Goal: Find specific page/section: Find specific page/section

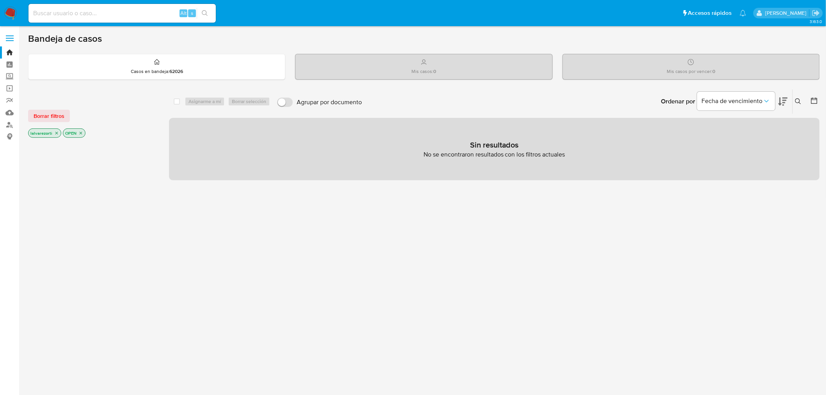
click at [55, 134] on icon "close-filter" at bounding box center [56, 133] width 5 height 5
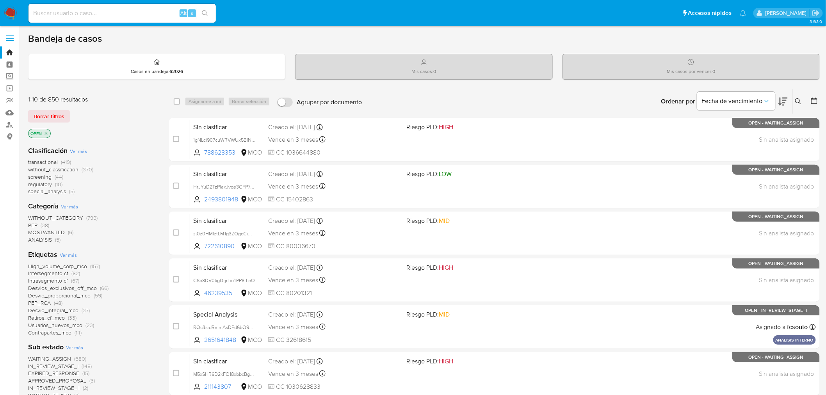
click at [47, 134] on icon "close-filter" at bounding box center [46, 133] width 3 height 3
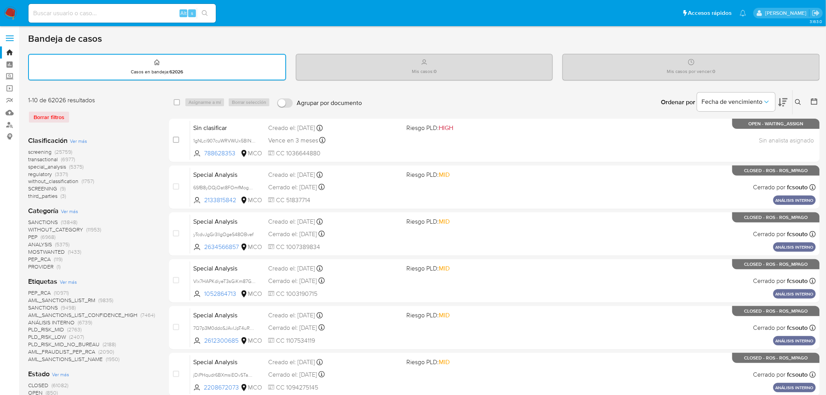
click at [87, 9] on input at bounding box center [121, 13] width 187 height 10
paste input "1862856327"
type input "1862856327"
click at [205, 6] on div "1862856327 Alt s" at bounding box center [121, 13] width 187 height 19
click at [96, 14] on input "1862856327" at bounding box center [121, 13] width 187 height 10
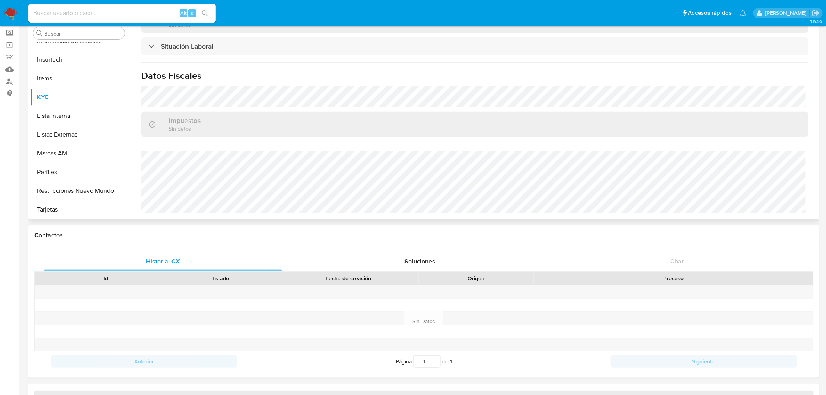
scroll to position [396, 0]
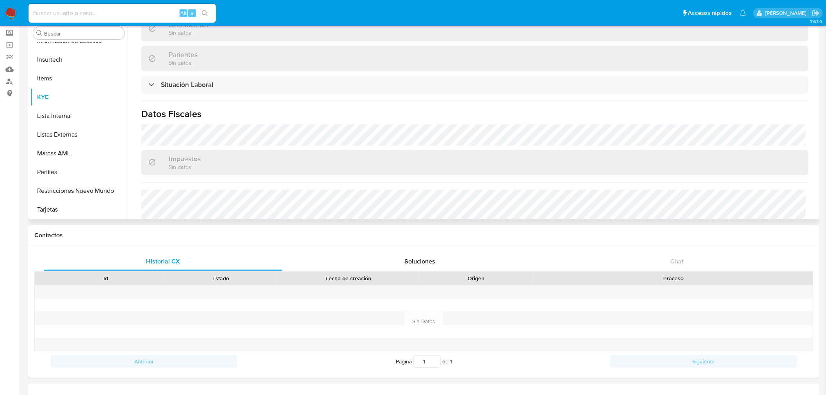
select select "10"
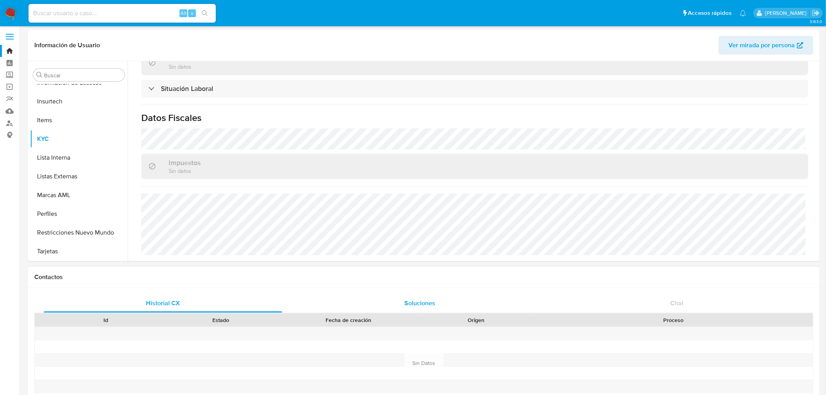
scroll to position [0, 0]
click at [100, 11] on input at bounding box center [121, 13] width 187 height 10
paste input "1862856327"
type input "1862856327"
